Goal: Task Accomplishment & Management: Use online tool/utility

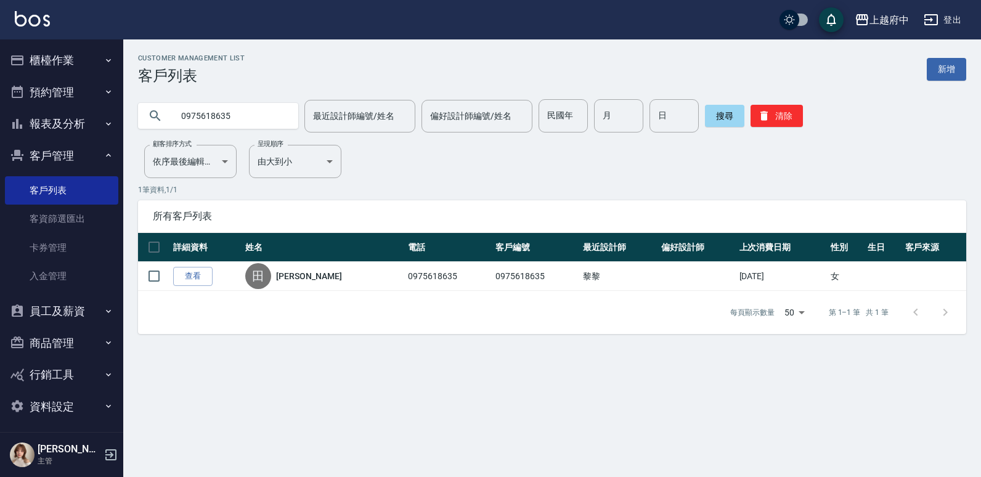
drag, startPoint x: 242, startPoint y: 116, endPoint x: 129, endPoint y: 136, distance: 115.1
click at [129, 136] on div "Customer Management List 客戶列表 新增 0975618635 最近設計師編號/姓名 最近設計師編號/姓名 偏好設計師編號/姓名 偏好…" at bounding box center [552, 194] width 858 height 280
type input "81573"
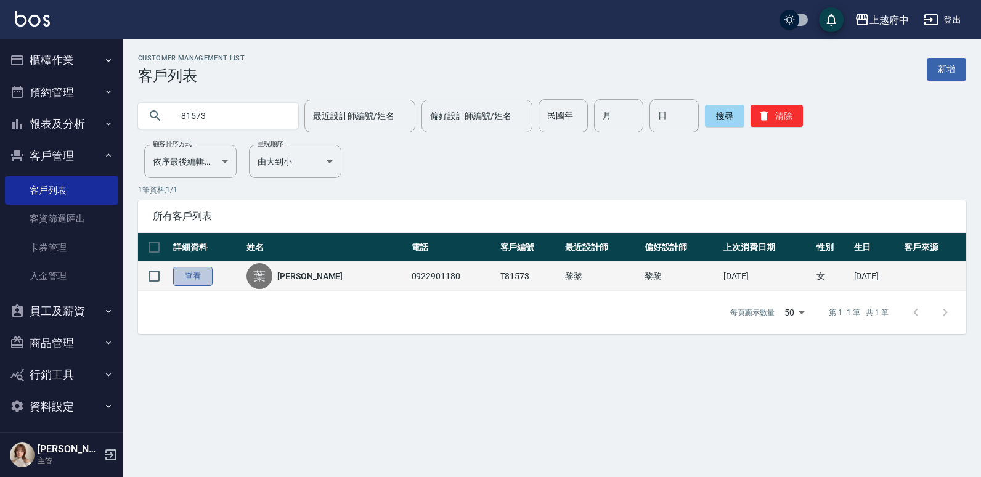
click at [182, 269] on link "查看" at bounding box center [192, 276] width 39 height 19
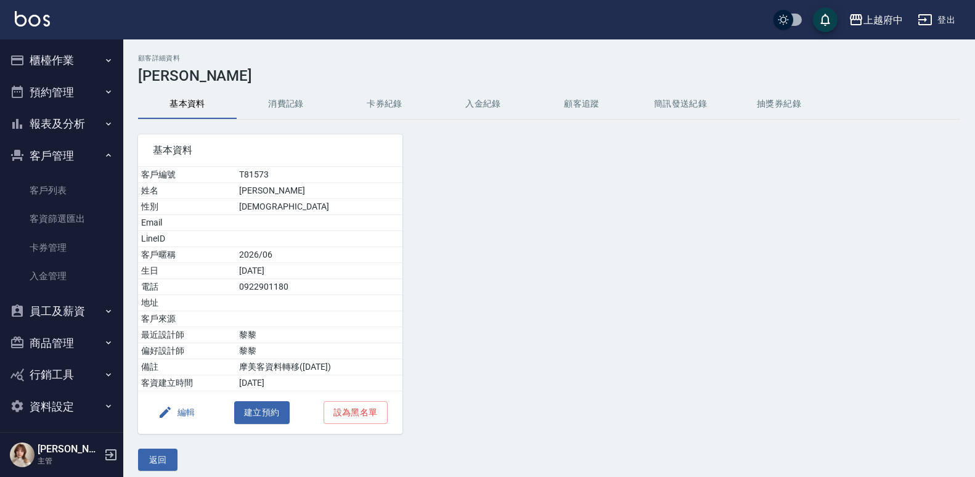
click at [286, 112] on button "消費記錄" at bounding box center [286, 104] width 99 height 30
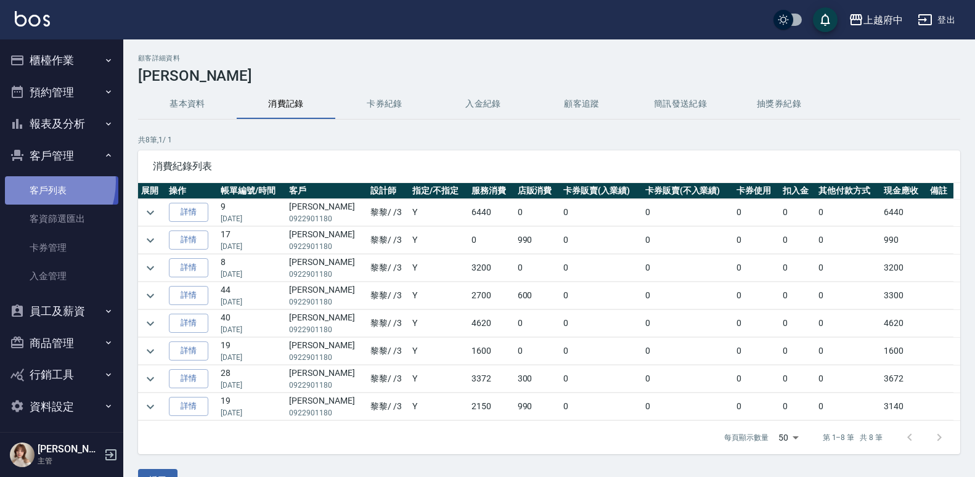
click at [33, 182] on link "客戶列表" at bounding box center [61, 190] width 113 height 28
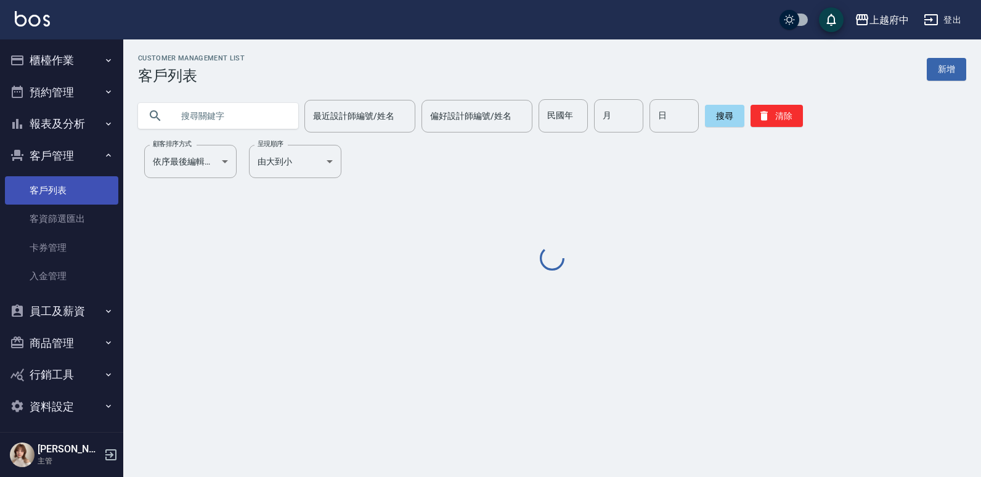
click at [205, 118] on input "text" at bounding box center [231, 115] width 116 height 33
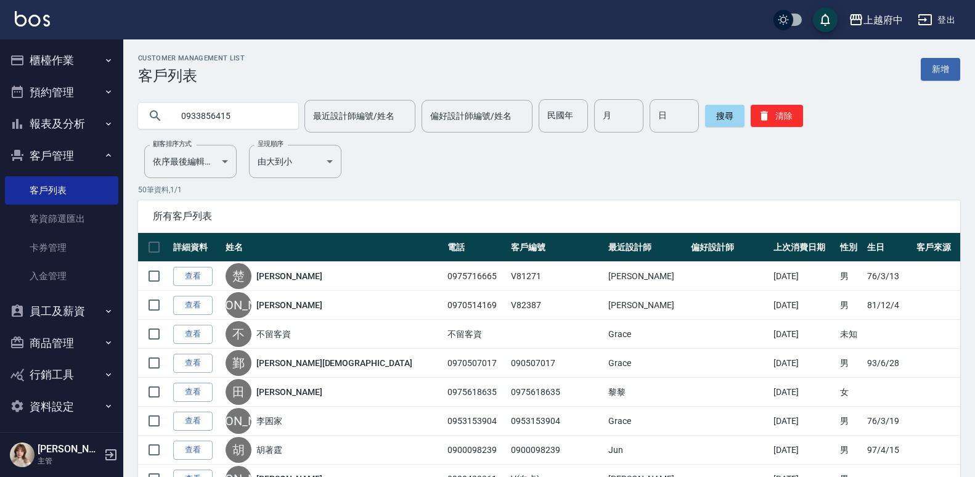
type input "0933856415"
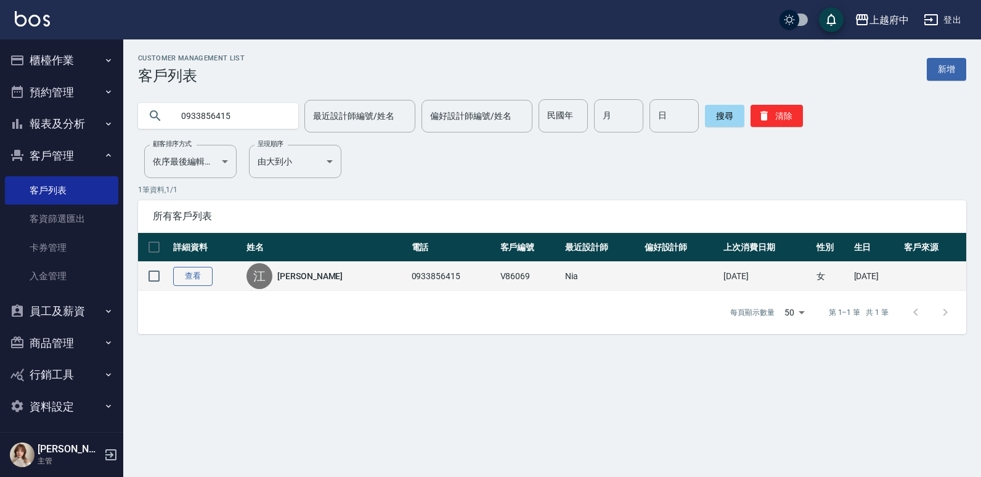
click at [185, 285] on link "查看" at bounding box center [192, 276] width 39 height 19
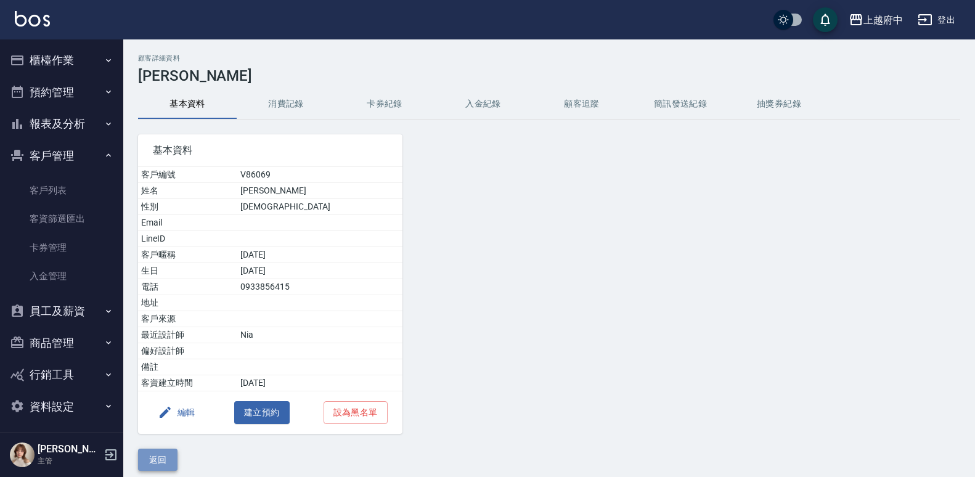
click at [155, 466] on button "返回" at bounding box center [157, 460] width 39 height 23
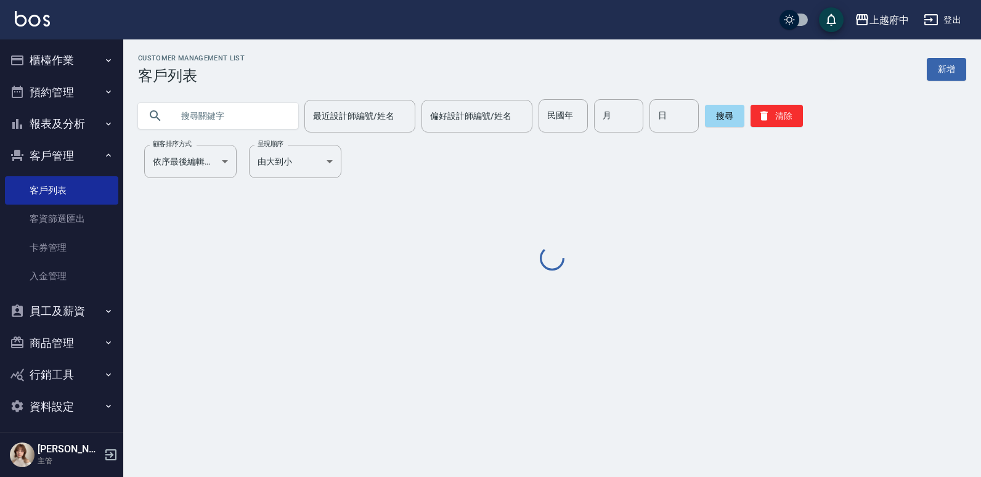
click at [258, 106] on input "text" at bounding box center [231, 115] width 116 height 33
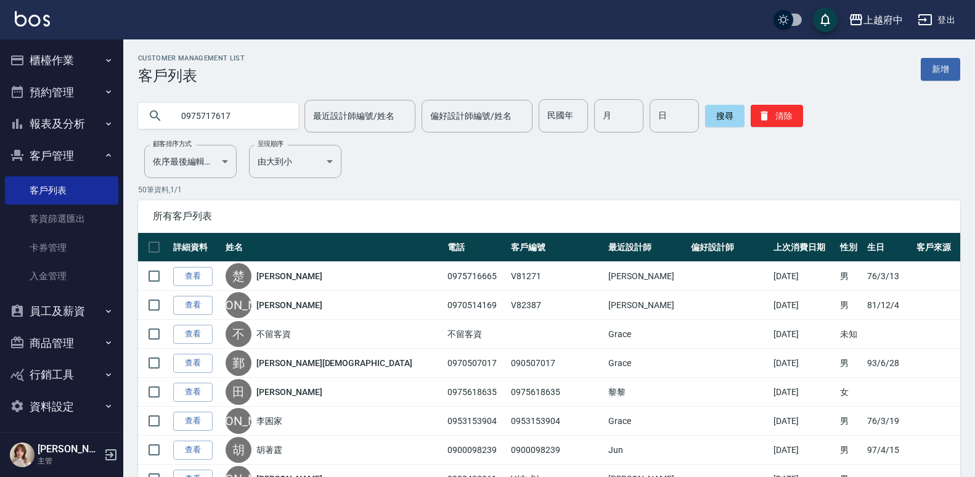
type input "0975717617"
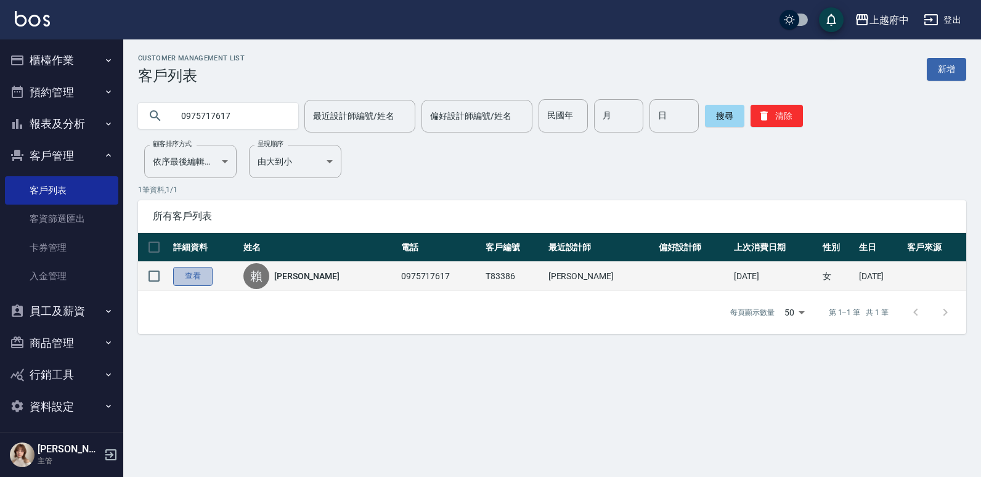
click at [193, 277] on link "查看" at bounding box center [192, 276] width 39 height 19
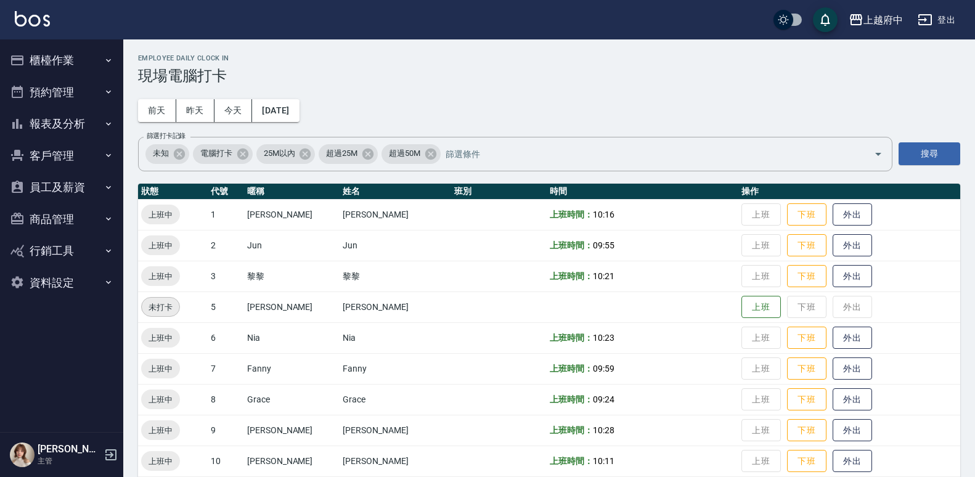
scroll to position [261, 0]
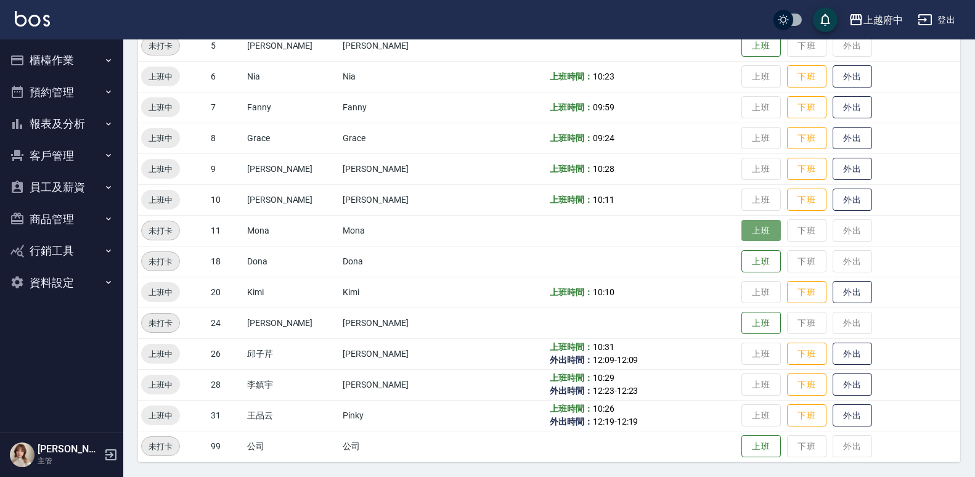
click at [741, 230] on button "上班" at bounding box center [760, 231] width 39 height 22
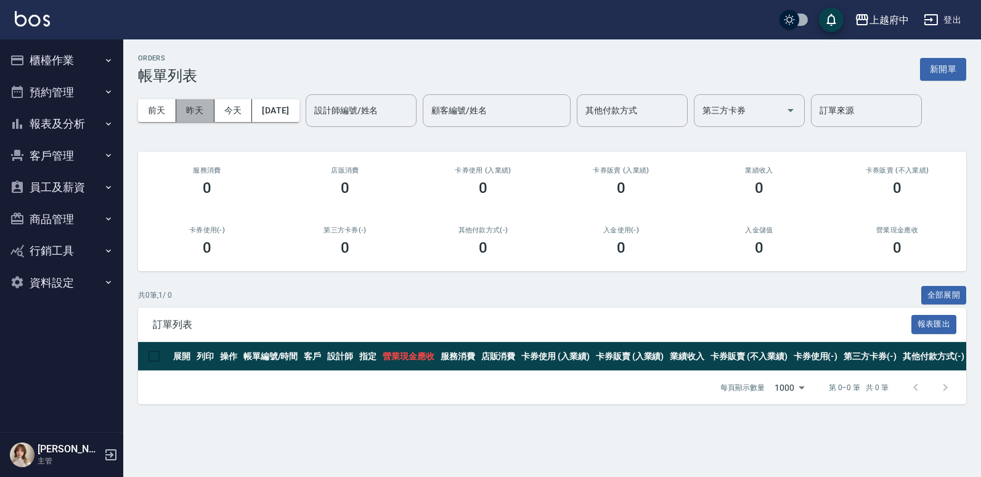
click at [195, 110] on button "昨天" at bounding box center [195, 110] width 38 height 23
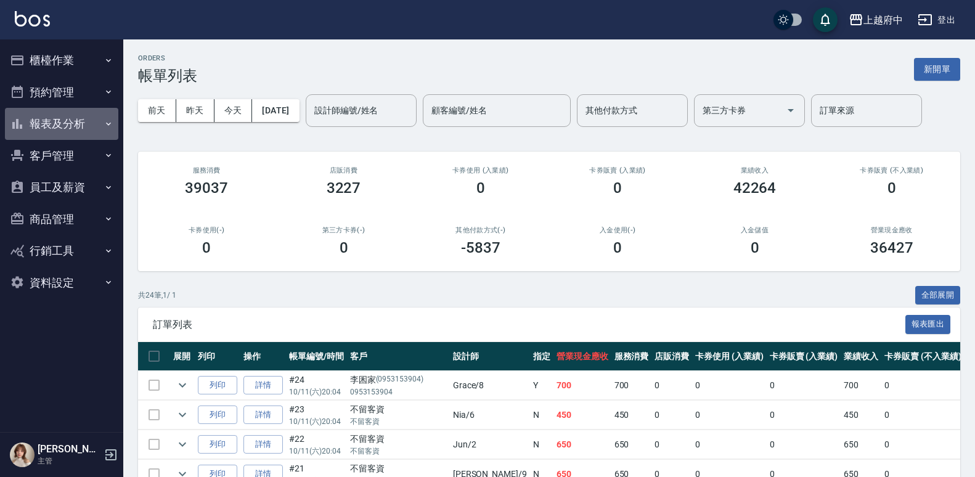
click at [96, 126] on button "報表及分析" at bounding box center [61, 124] width 113 height 32
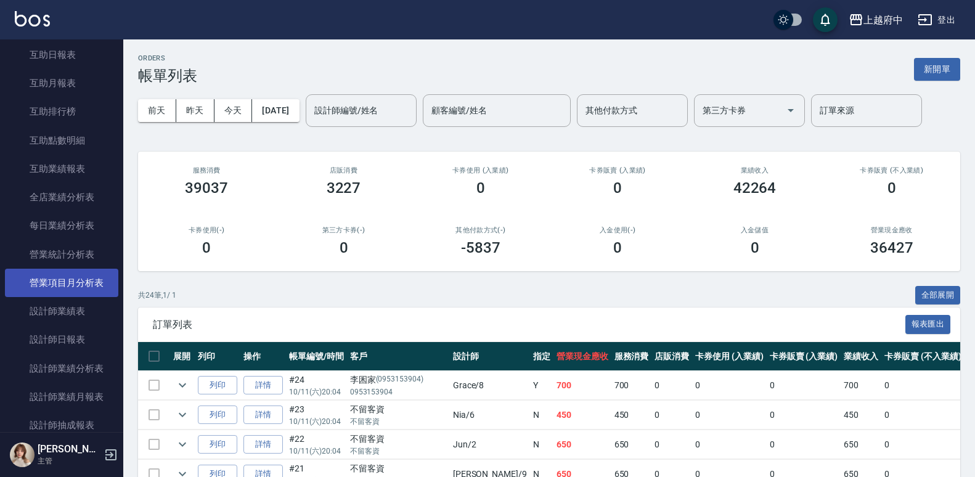
scroll to position [308, 0]
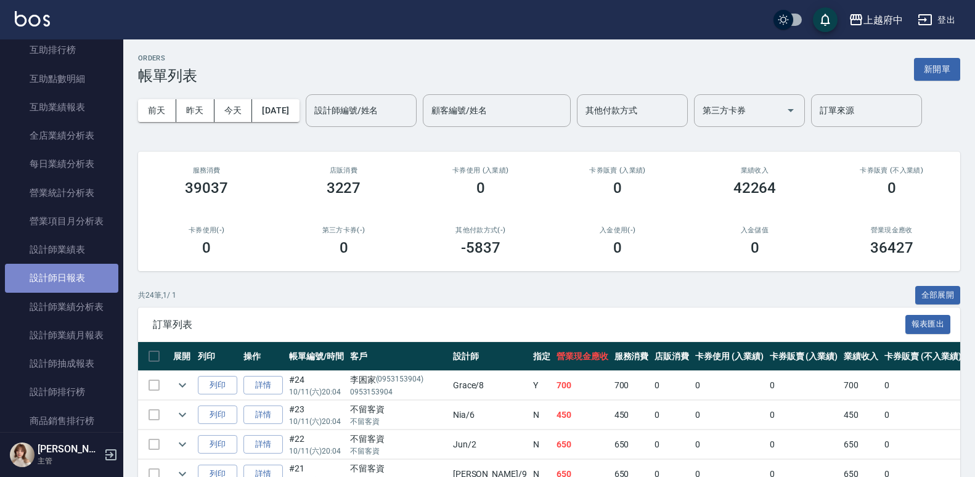
click at [70, 285] on link "設計師日報表" at bounding box center [61, 278] width 113 height 28
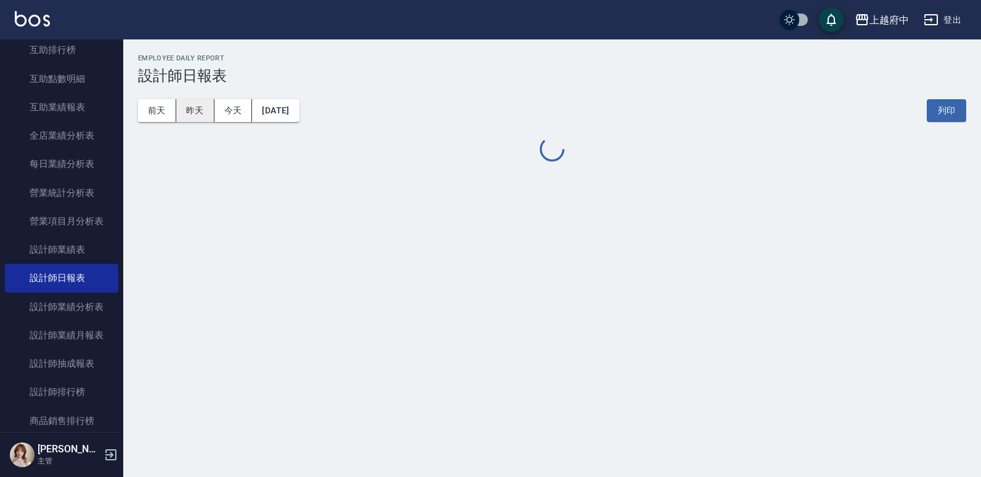
click at [205, 117] on button "昨天" at bounding box center [195, 110] width 38 height 23
